Goal: Navigation & Orientation: Find specific page/section

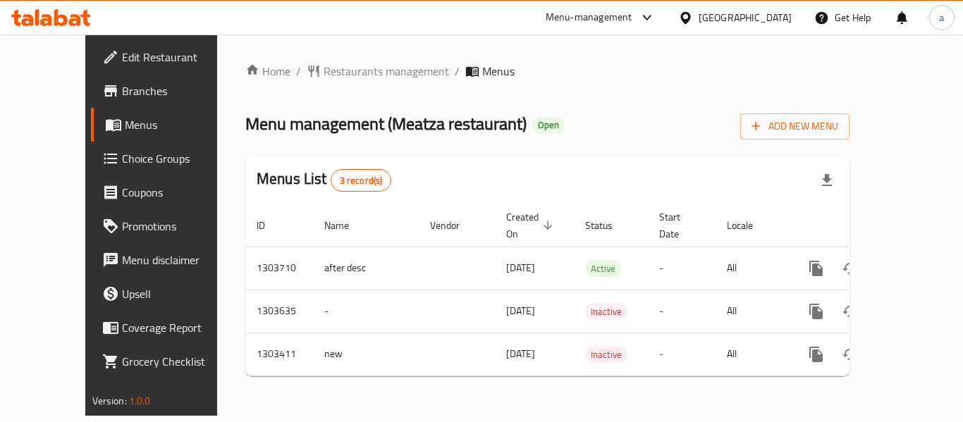
click at [769, 18] on div "[GEOGRAPHIC_DATA]" at bounding box center [744, 18] width 93 height 16
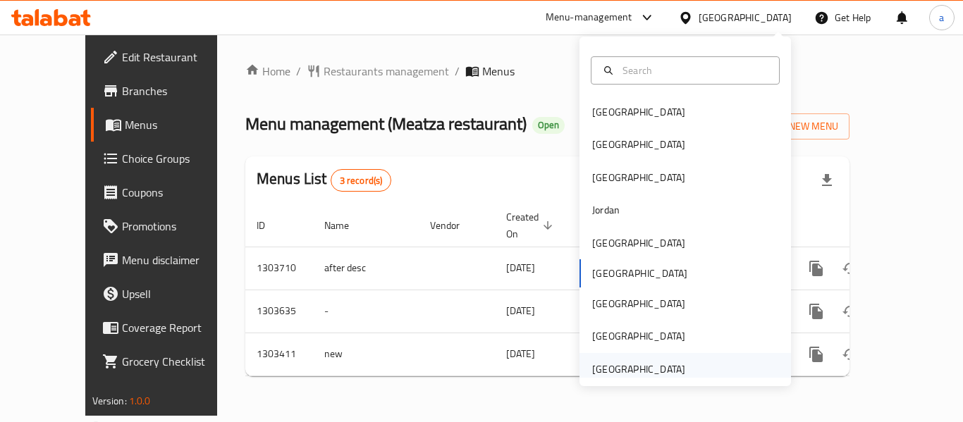
click at [654, 358] on div "[GEOGRAPHIC_DATA]" at bounding box center [639, 369] width 116 height 32
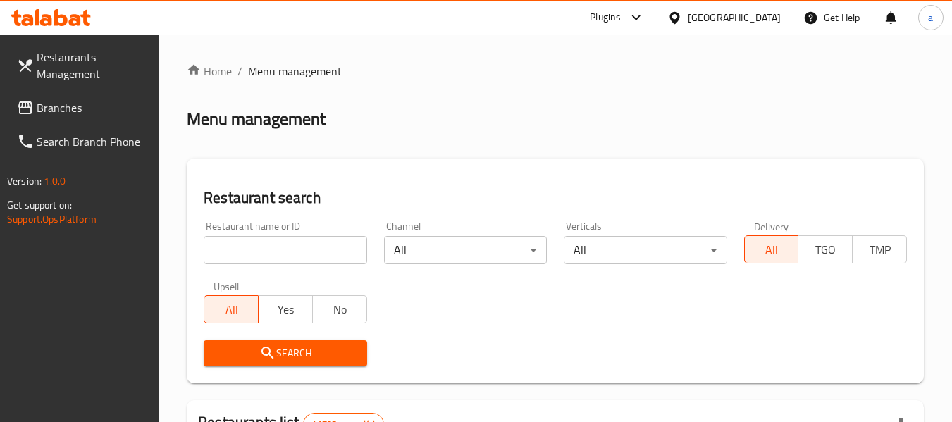
click at [81, 106] on span "Branches" at bounding box center [92, 107] width 111 height 17
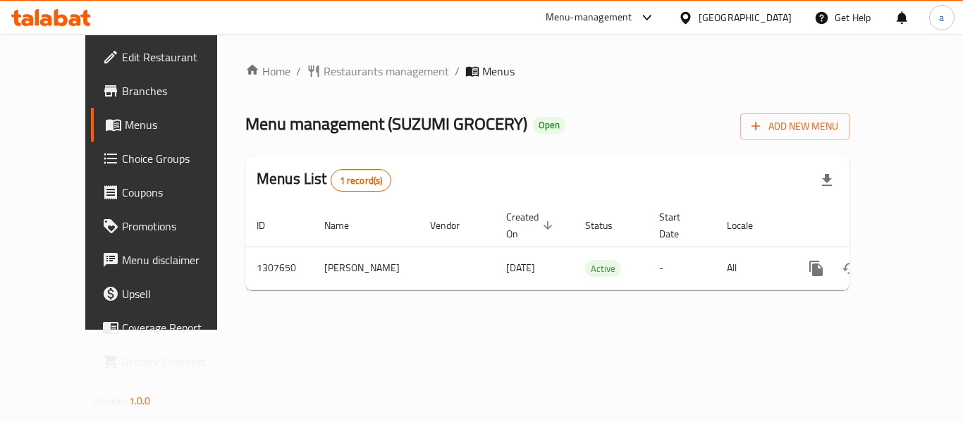
click at [714, 23] on div "[GEOGRAPHIC_DATA]" at bounding box center [744, 18] width 93 height 16
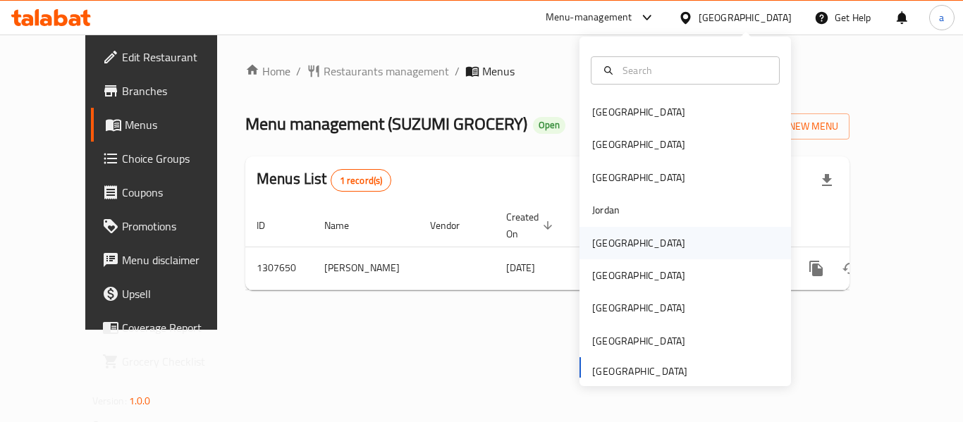
click at [611, 250] on div "[GEOGRAPHIC_DATA]" at bounding box center [639, 243] width 116 height 32
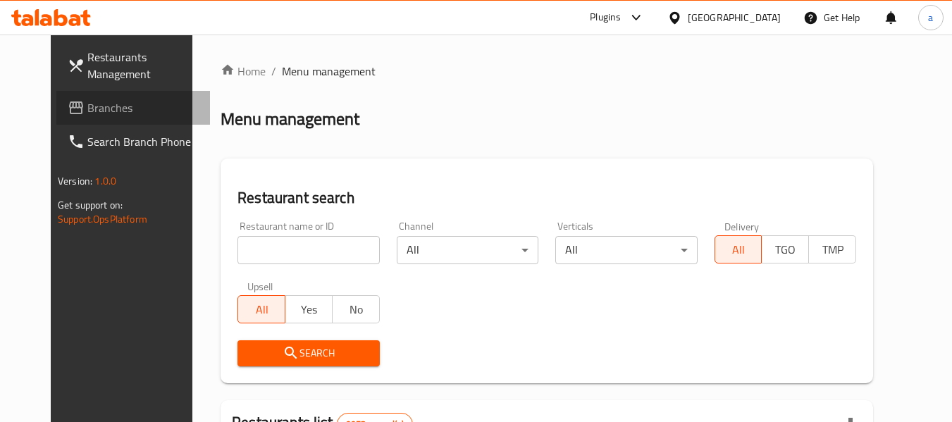
click at [87, 116] on span "Branches" at bounding box center [142, 107] width 111 height 17
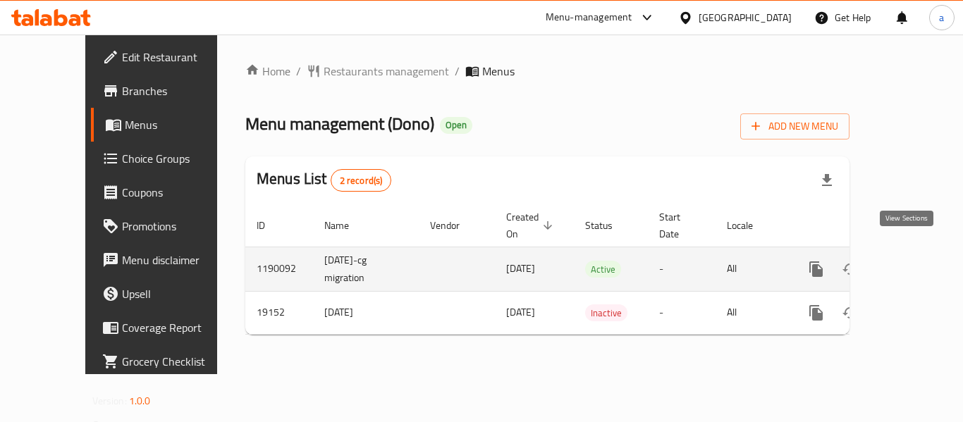
click at [909, 261] on icon "enhanced table" at bounding box center [917, 269] width 17 height 17
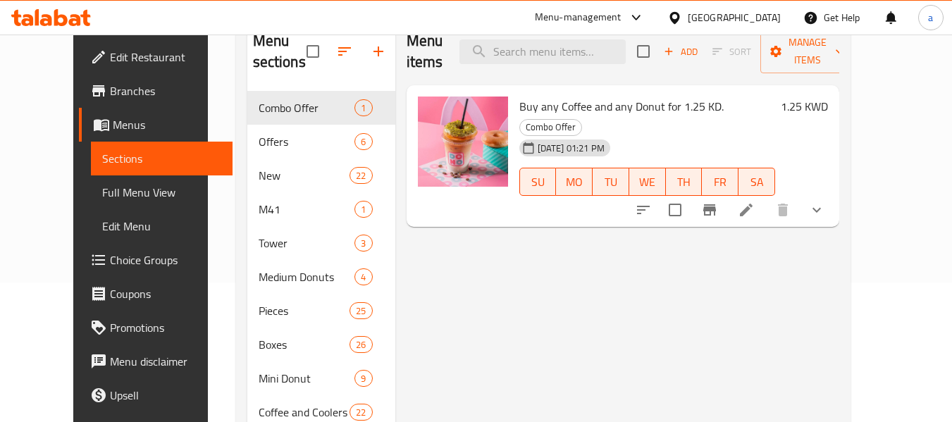
scroll to position [141, 0]
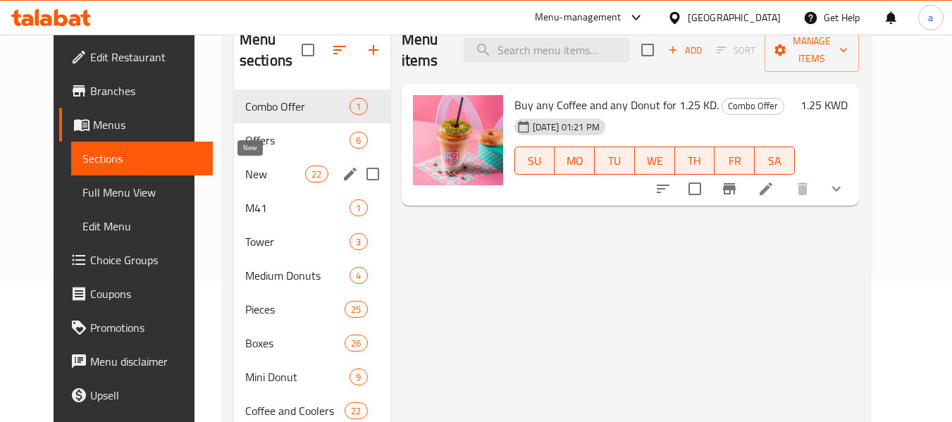
click at [247, 179] on span "New" at bounding box center [275, 174] width 60 height 17
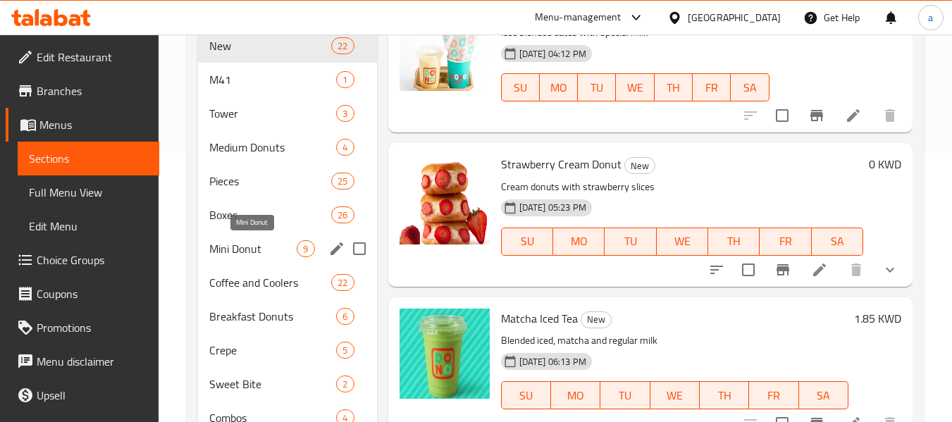
scroll to position [282, 0]
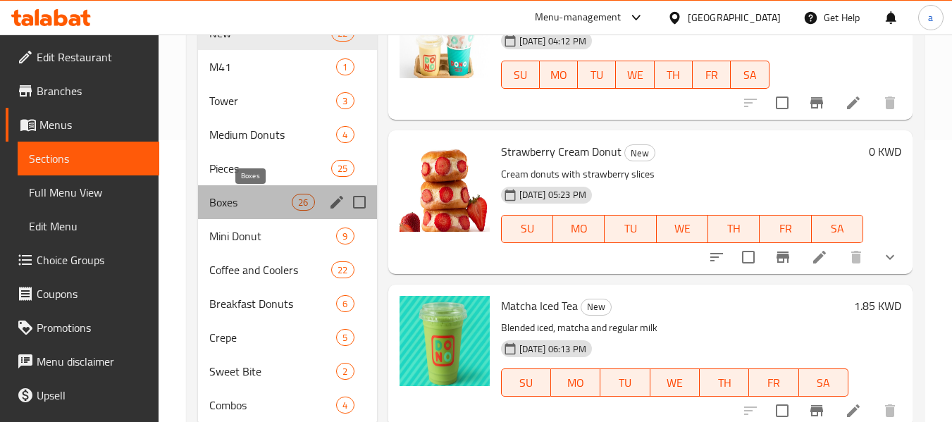
click at [212, 198] on span "Boxes" at bounding box center [250, 202] width 82 height 17
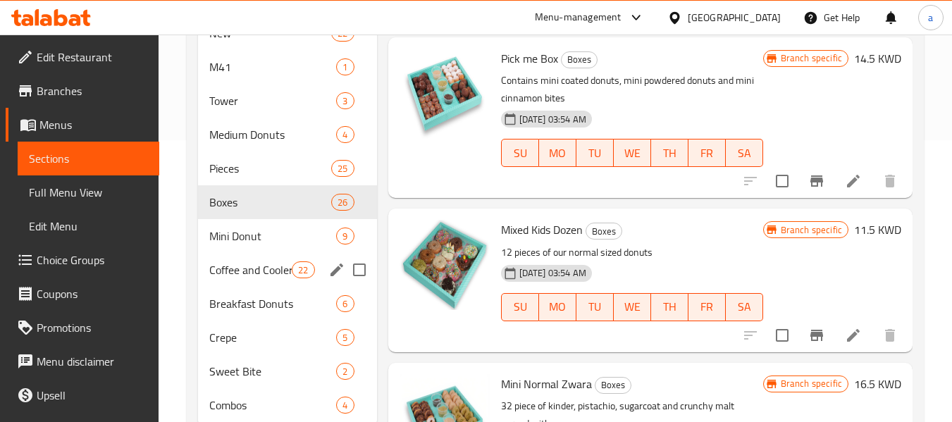
scroll to position [327, 0]
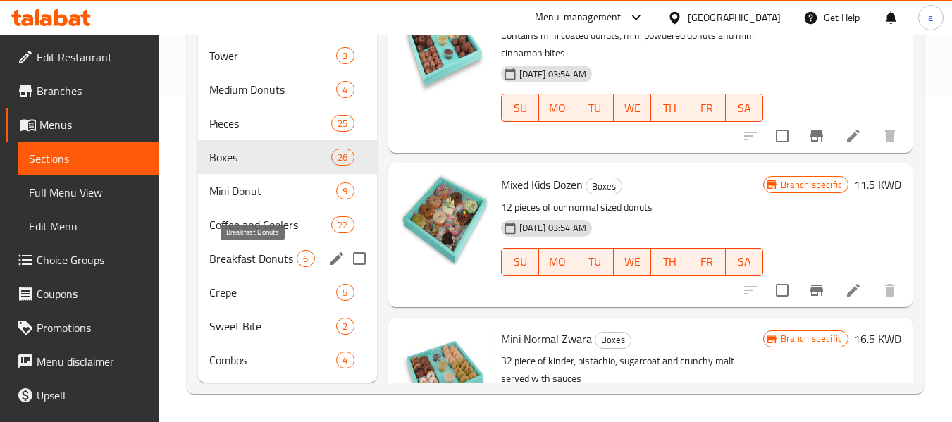
click at [245, 255] on span "Breakfast Donuts" at bounding box center [252, 258] width 87 height 17
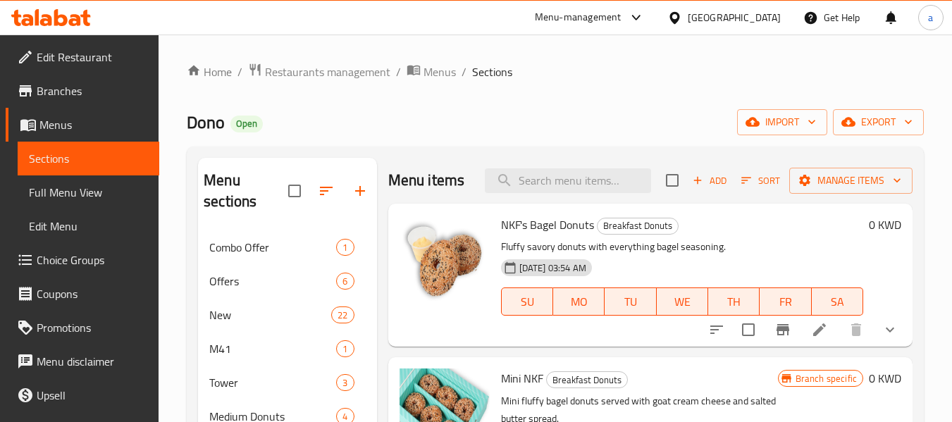
click at [688, 13] on div at bounding box center [677, 18] width 20 height 16
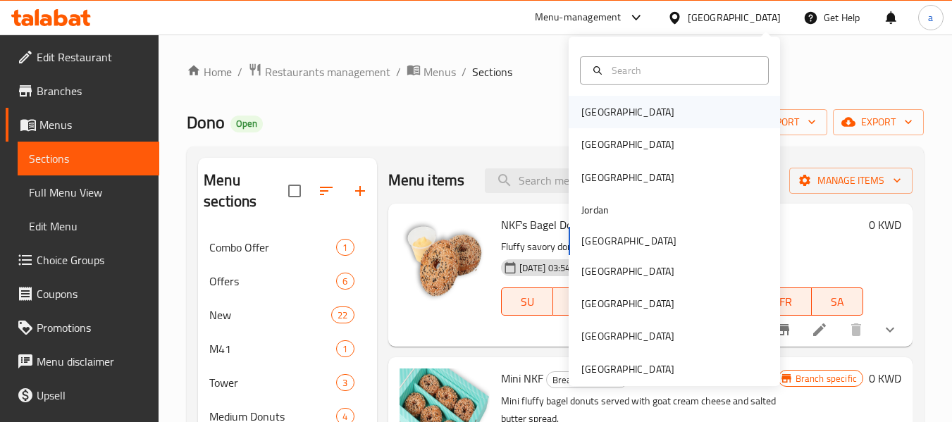
click at [604, 107] on div "[GEOGRAPHIC_DATA]" at bounding box center [628, 112] width 116 height 32
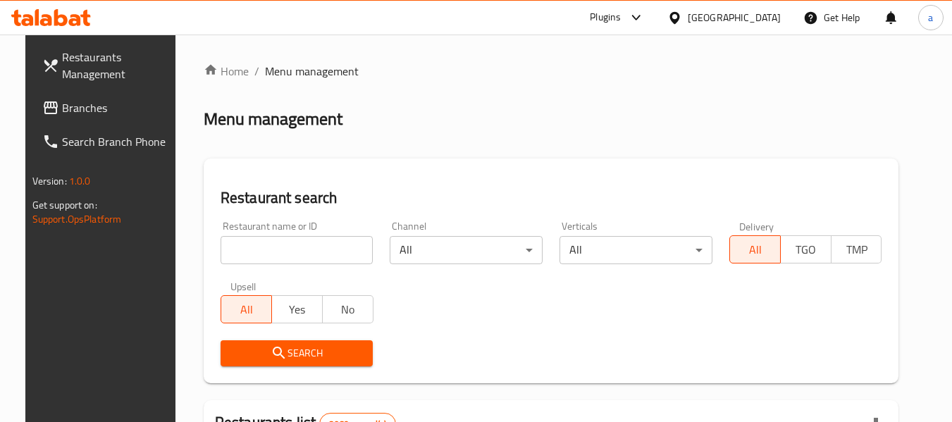
click at [82, 112] on span "Branches" at bounding box center [117, 107] width 111 height 17
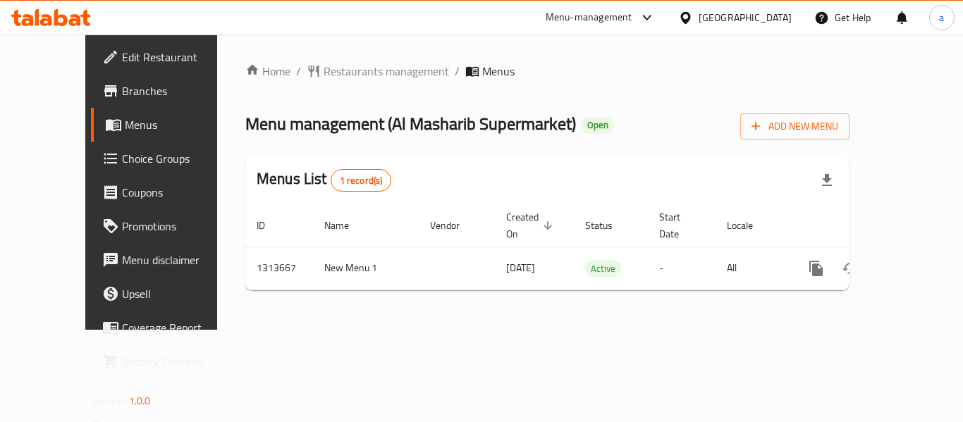
click at [690, 19] on icon at bounding box center [685, 17] width 10 height 12
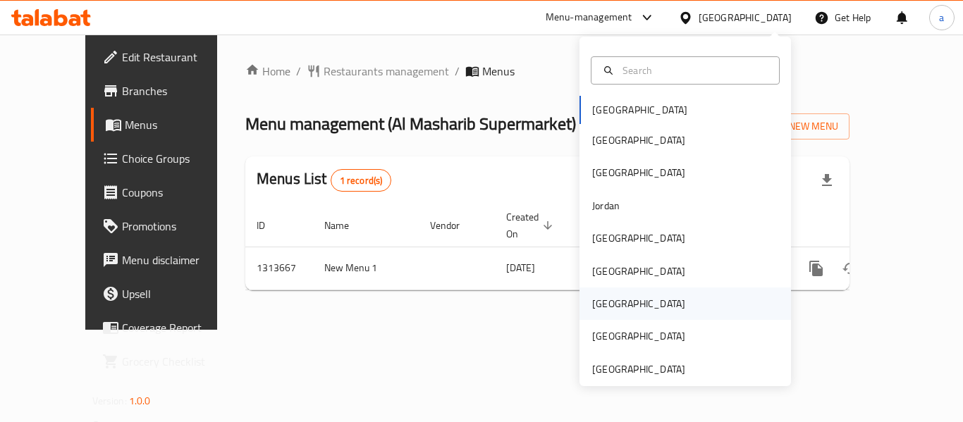
click at [611, 295] on div "[GEOGRAPHIC_DATA]" at bounding box center [639, 304] width 116 height 32
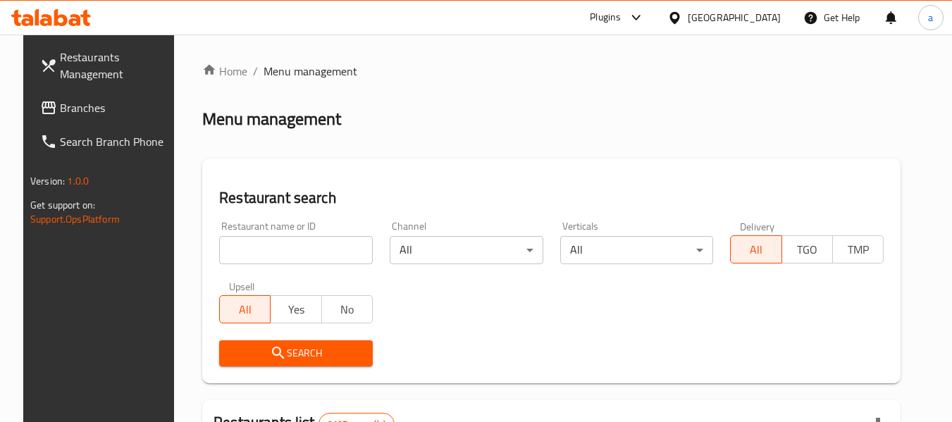
click at [60, 111] on span "Branches" at bounding box center [115, 107] width 111 height 17
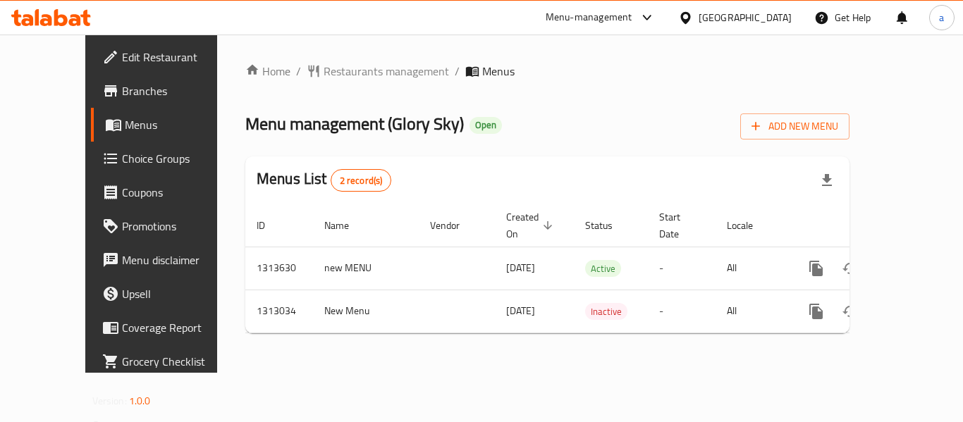
click at [698, 10] on div at bounding box center [688, 18] width 20 height 16
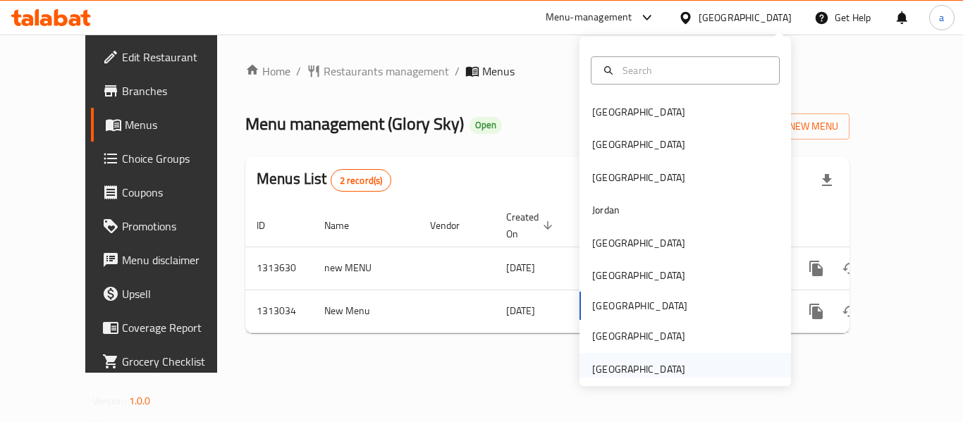
click at [626, 374] on div "[GEOGRAPHIC_DATA]" at bounding box center [638, 370] width 93 height 16
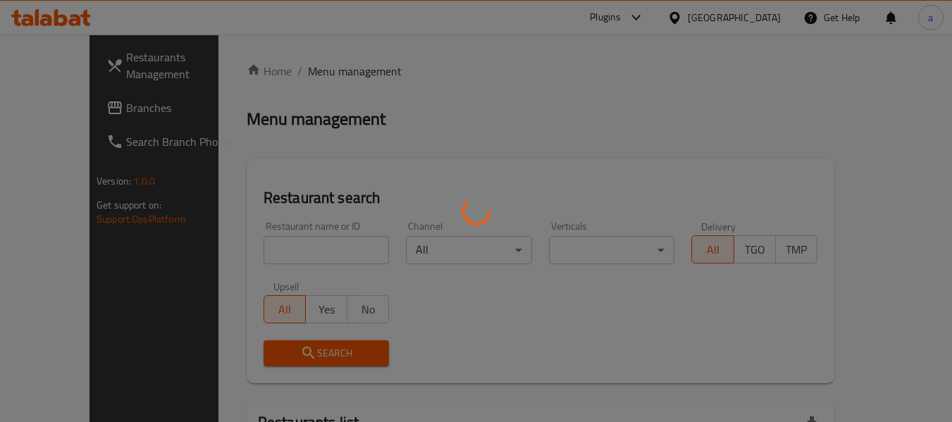
click at [68, 111] on div at bounding box center [476, 211] width 952 height 422
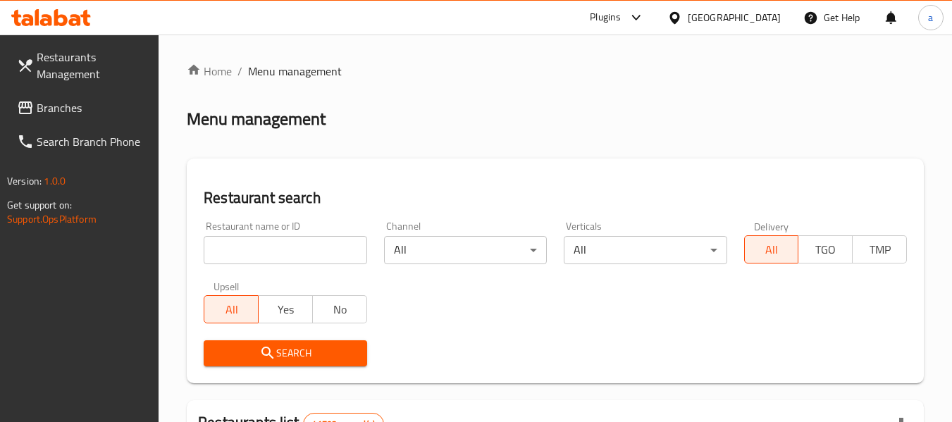
click at [68, 111] on span "Branches" at bounding box center [92, 107] width 111 height 17
